Goal: Contribute content: Contribute content

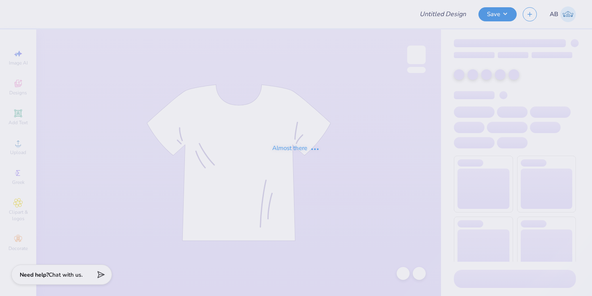
type input "disXO Tank"
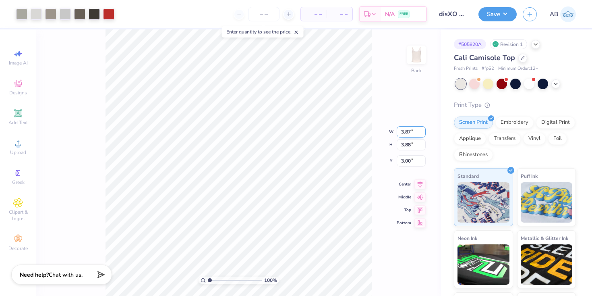
click at [409, 133] on input "3.87" at bounding box center [411, 131] width 29 height 11
type input "5.50"
type input "5.52"
type input "2.18"
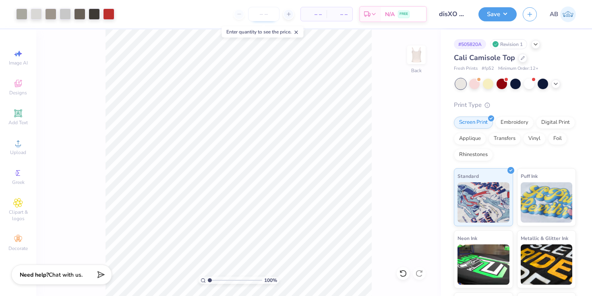
click at [267, 17] on input "number" at bounding box center [263, 14] width 31 height 15
type input "1"
type input "100"
click at [488, 12] on button "Save" at bounding box center [498, 13] width 38 height 14
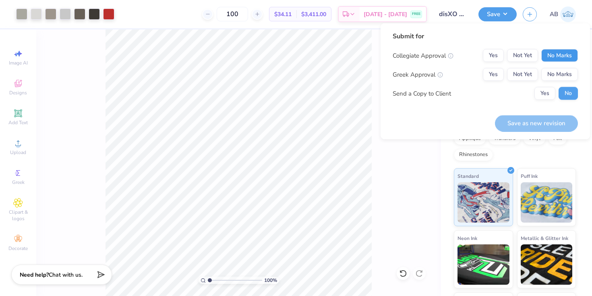
click at [565, 50] on button "No Marks" at bounding box center [560, 55] width 37 height 13
click at [500, 78] on button "Yes" at bounding box center [493, 74] width 21 height 13
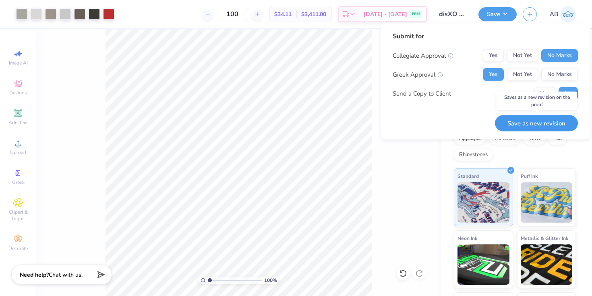
click at [546, 125] on button "Save as new revision" at bounding box center [536, 123] width 83 height 17
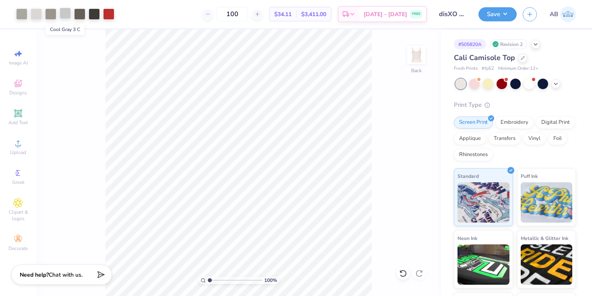
click at [68, 13] on div at bounding box center [65, 13] width 11 height 11
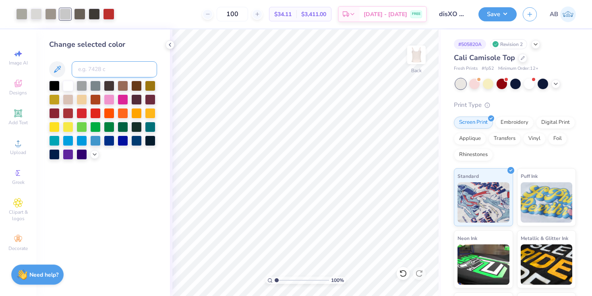
click at [101, 71] on input at bounding box center [114, 69] width 85 height 16
type input "cool gray 1"
click at [50, 12] on div at bounding box center [50, 13] width 11 height 11
click at [98, 74] on input at bounding box center [114, 69] width 85 height 16
type input "414"
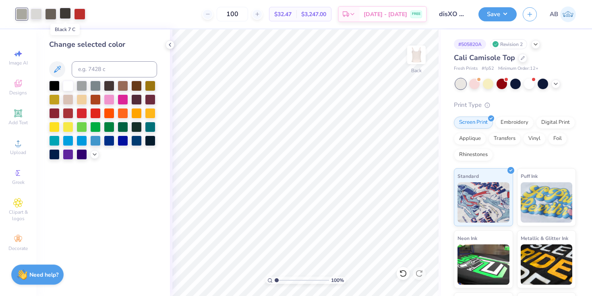
click at [67, 9] on div at bounding box center [65, 13] width 11 height 11
click at [93, 71] on input at bounding box center [114, 69] width 85 height 16
type input "405"
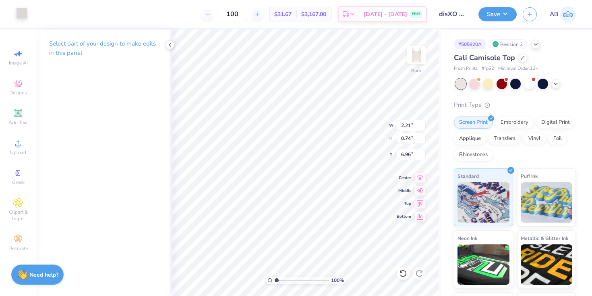
click at [19, 14] on div at bounding box center [21, 13] width 11 height 11
click at [21, 13] on div at bounding box center [21, 13] width 11 height 11
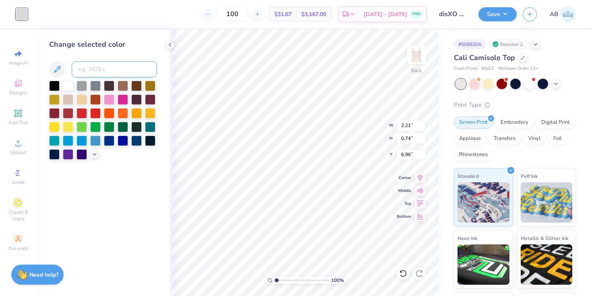
click at [93, 68] on input at bounding box center [114, 69] width 85 height 16
type input "414"
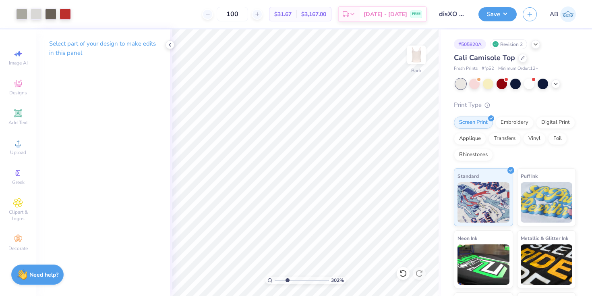
drag, startPoint x: 275, startPoint y: 280, endPoint x: 287, endPoint y: 280, distance: 12.5
click at [287, 280] on input "range" at bounding box center [302, 279] width 54 height 7
drag, startPoint x: 288, startPoint y: 280, endPoint x: 257, endPoint y: 281, distance: 30.2
type input "1"
click at [275, 281] on input "range" at bounding box center [302, 279] width 54 height 7
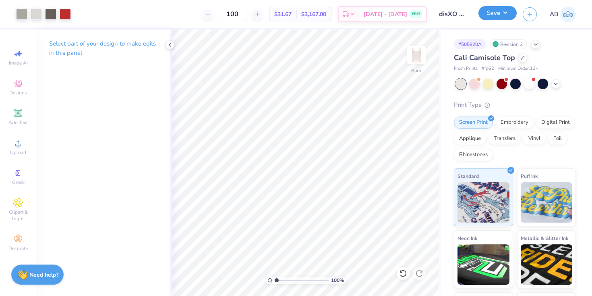
click at [497, 6] on button "Save" at bounding box center [498, 13] width 38 height 14
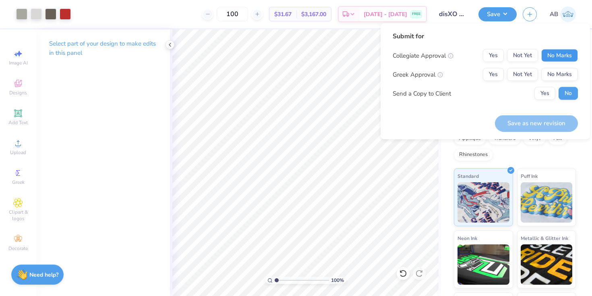
click at [558, 53] on button "No Marks" at bounding box center [560, 55] width 37 height 13
click at [494, 74] on button "Yes" at bounding box center [493, 74] width 21 height 13
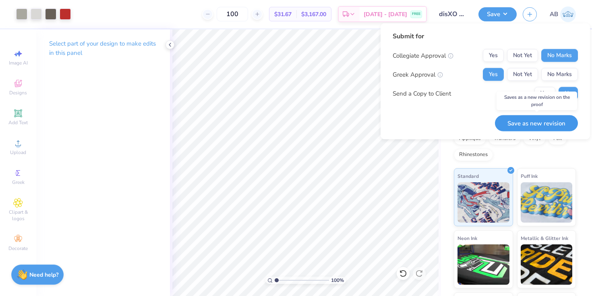
click at [541, 123] on button "Save as new revision" at bounding box center [536, 123] width 83 height 17
